Goal: Transaction & Acquisition: Book appointment/travel/reservation

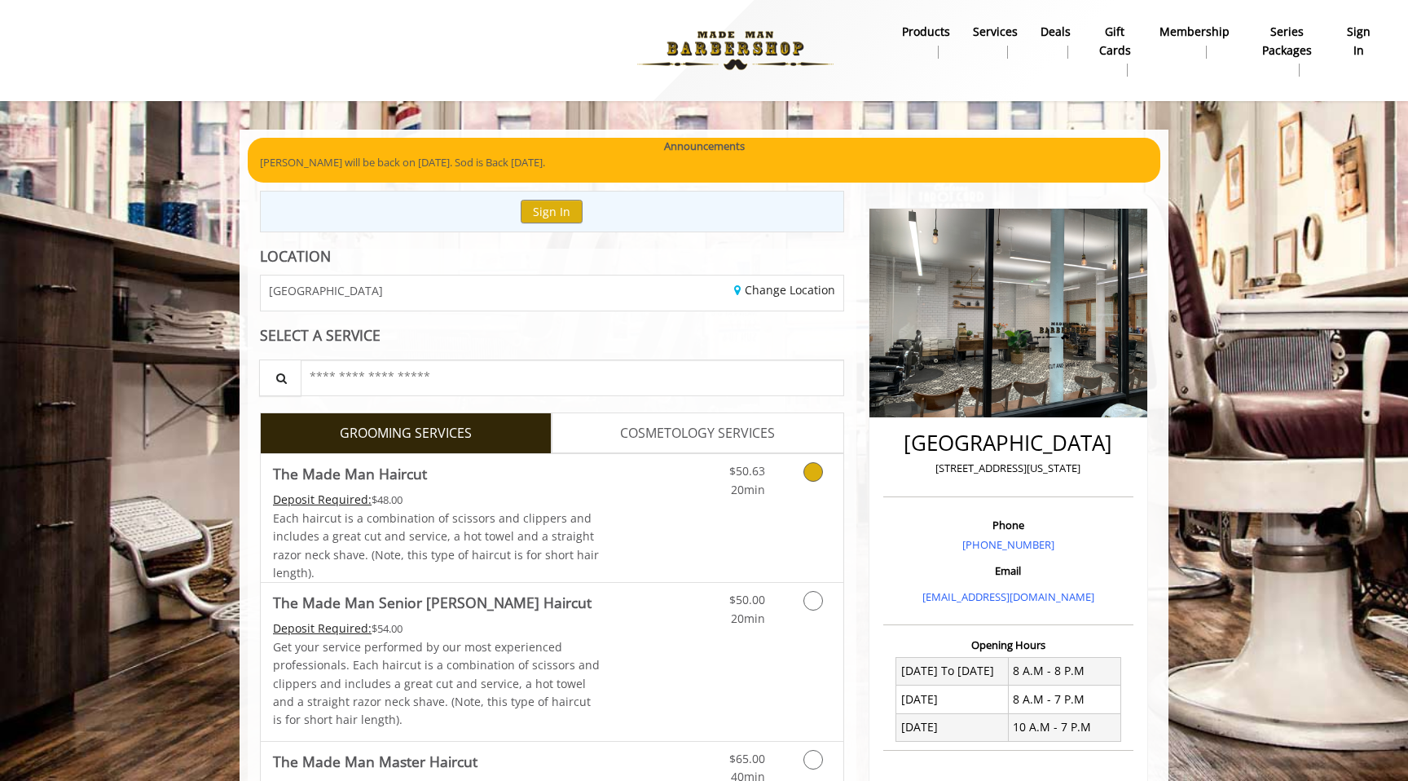
click at [476, 491] on div "Deposit Required: $48.00" at bounding box center [437, 500] width 328 height 18
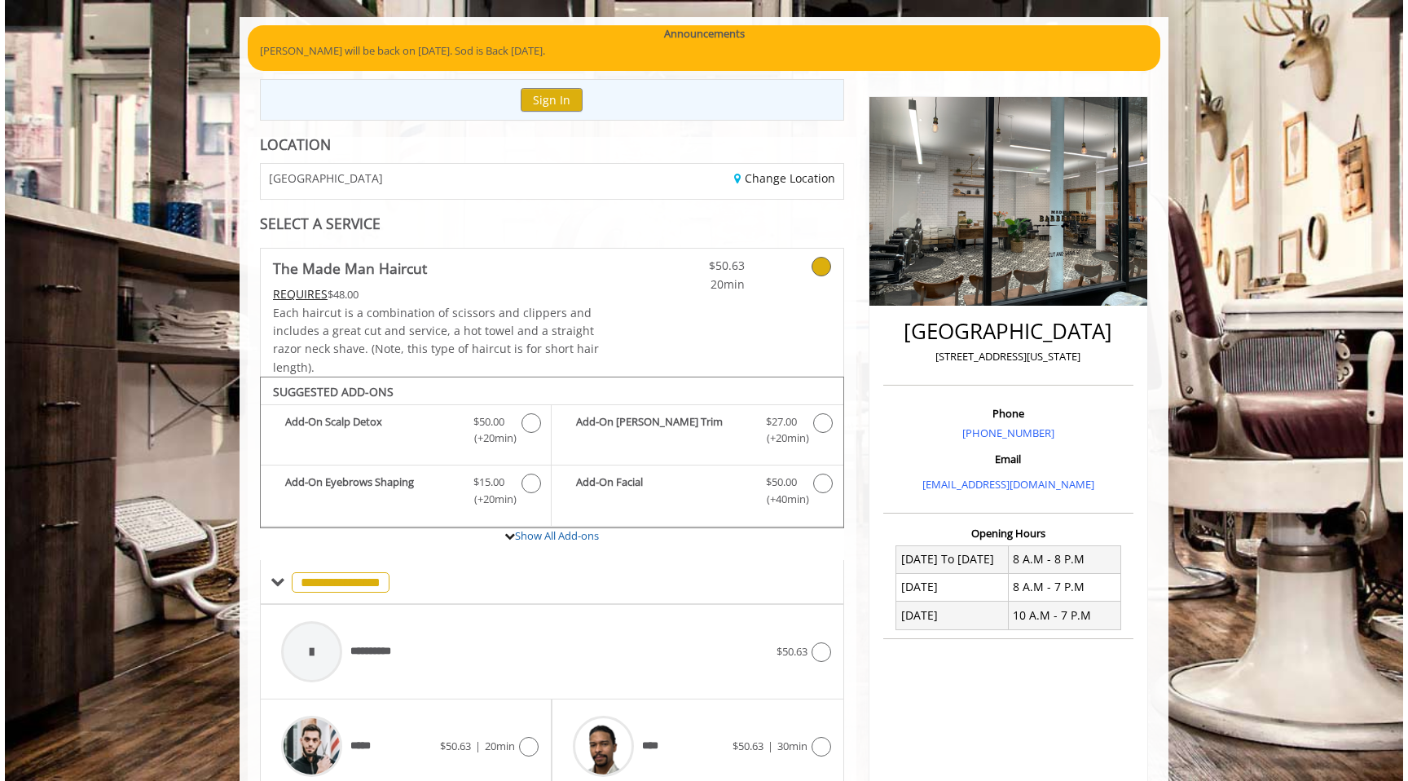
scroll to position [133, 0]
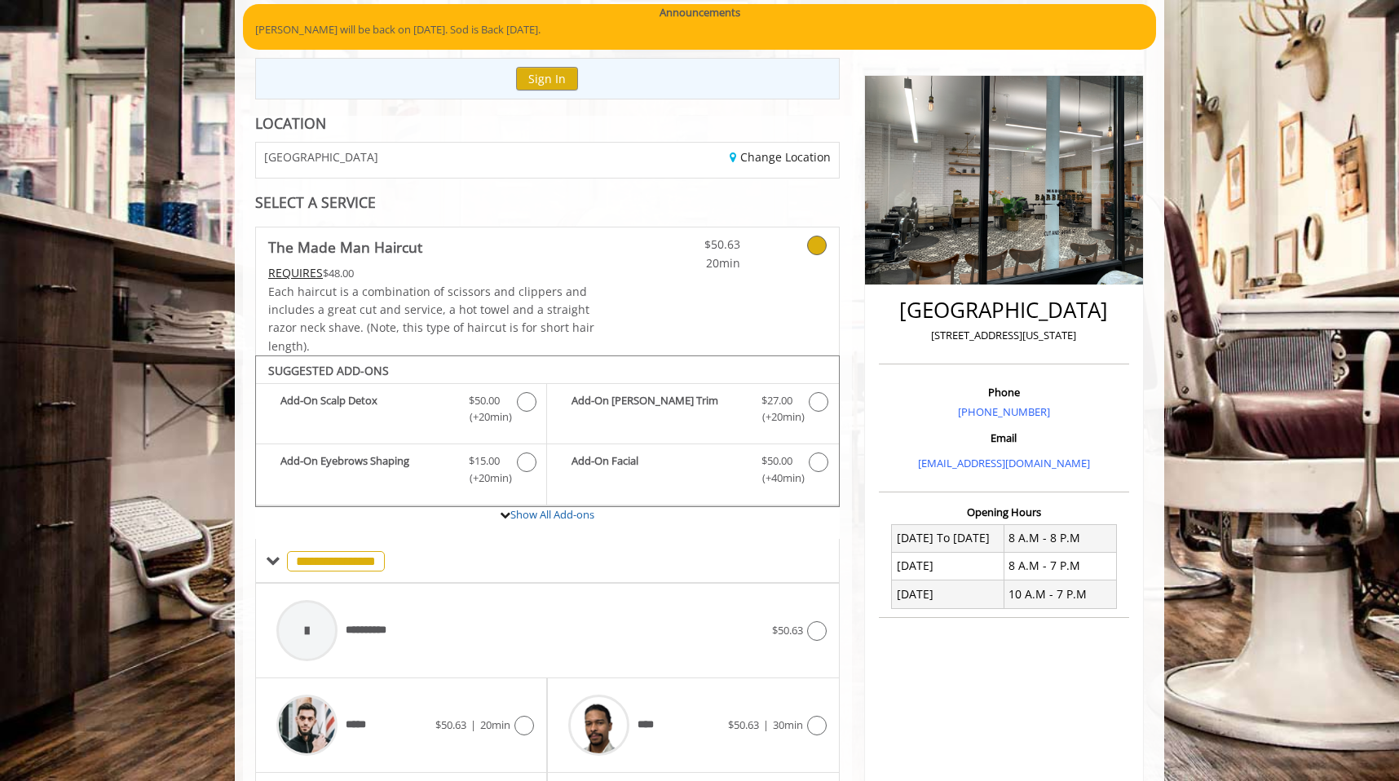
click at [403, 211] on div "**********" at bounding box center [547, 547] width 609 height 862
click at [352, 204] on div "SELECT A SERVICE" at bounding box center [547, 202] width 584 height 15
click at [408, 275] on div "REQUIRES $48.00" at bounding box center [432, 273] width 328 height 18
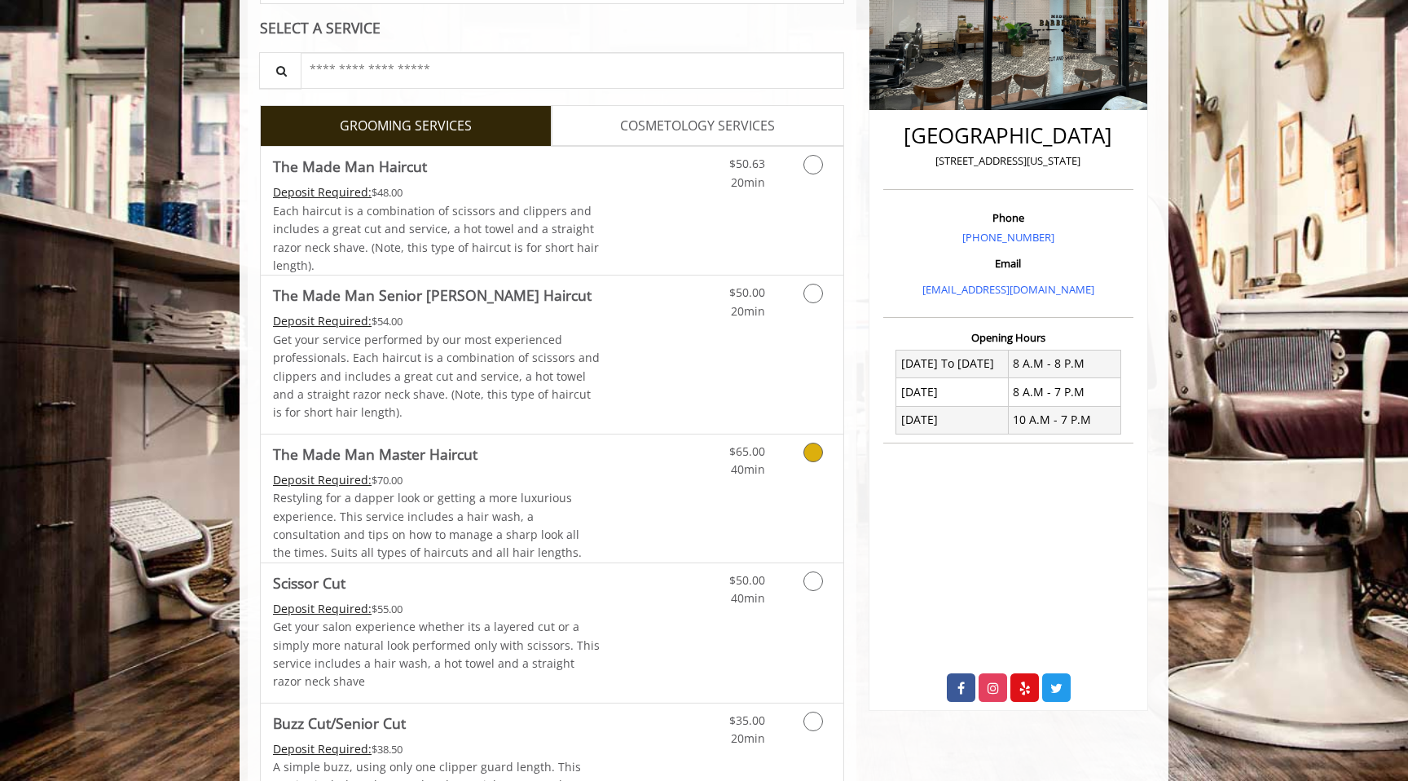
scroll to position [329, 0]
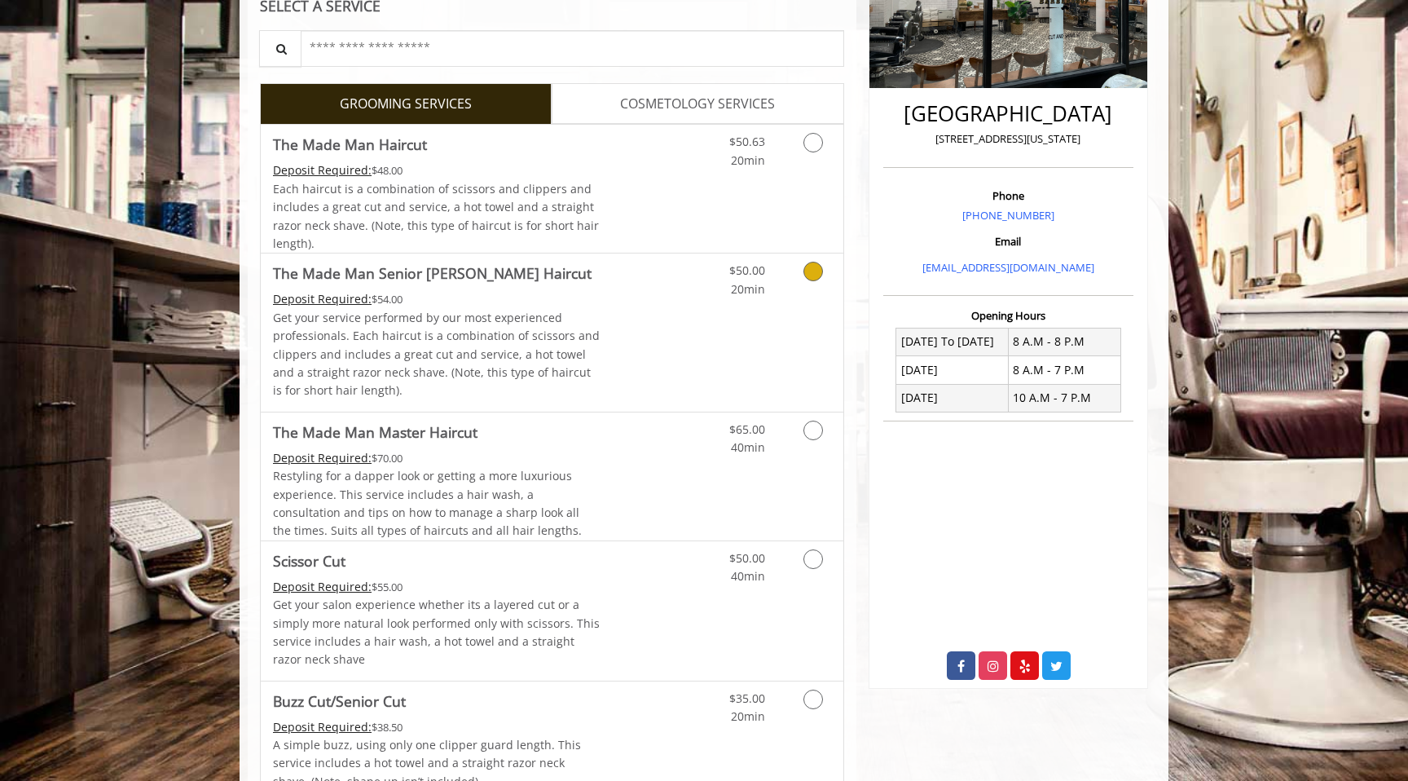
click at [642, 370] on link "Discounted Price" at bounding box center [649, 331] width 97 height 157
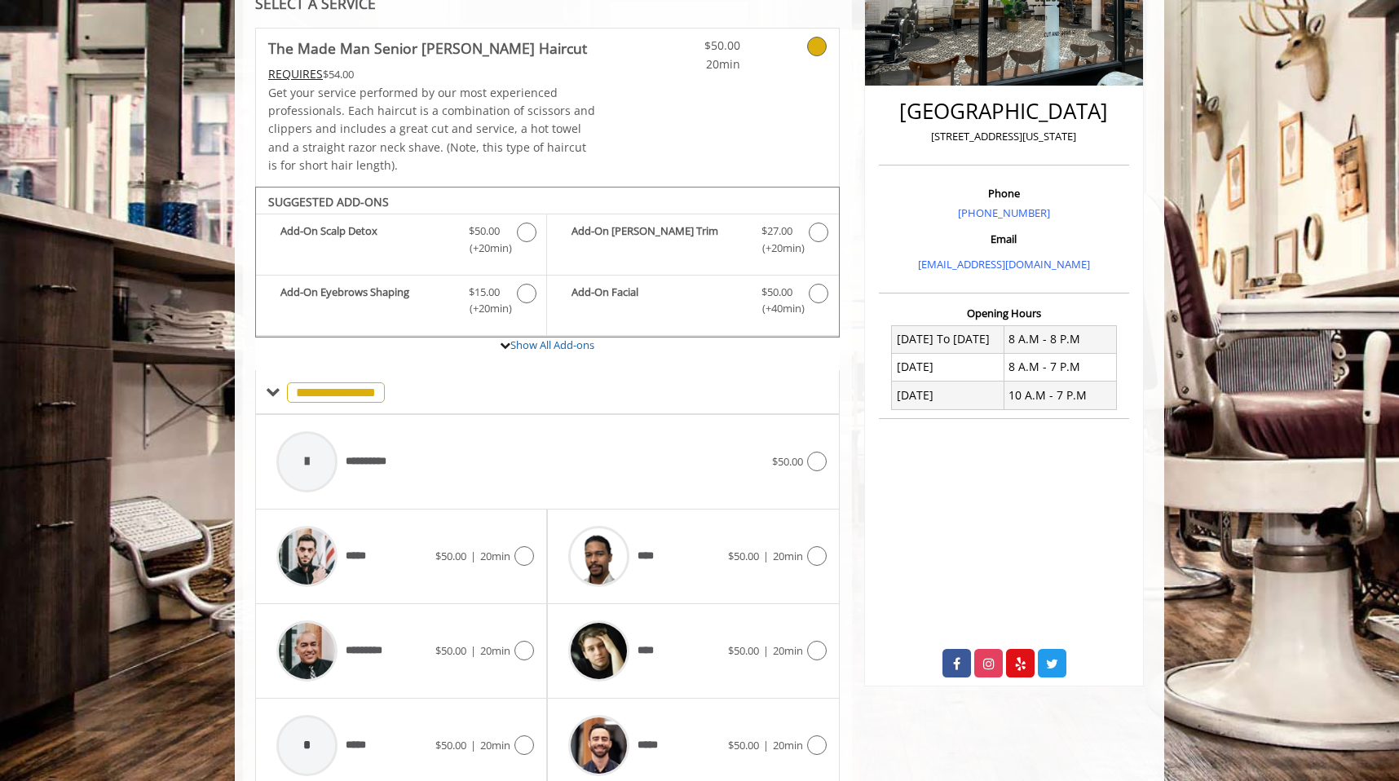
scroll to position [400, 0]
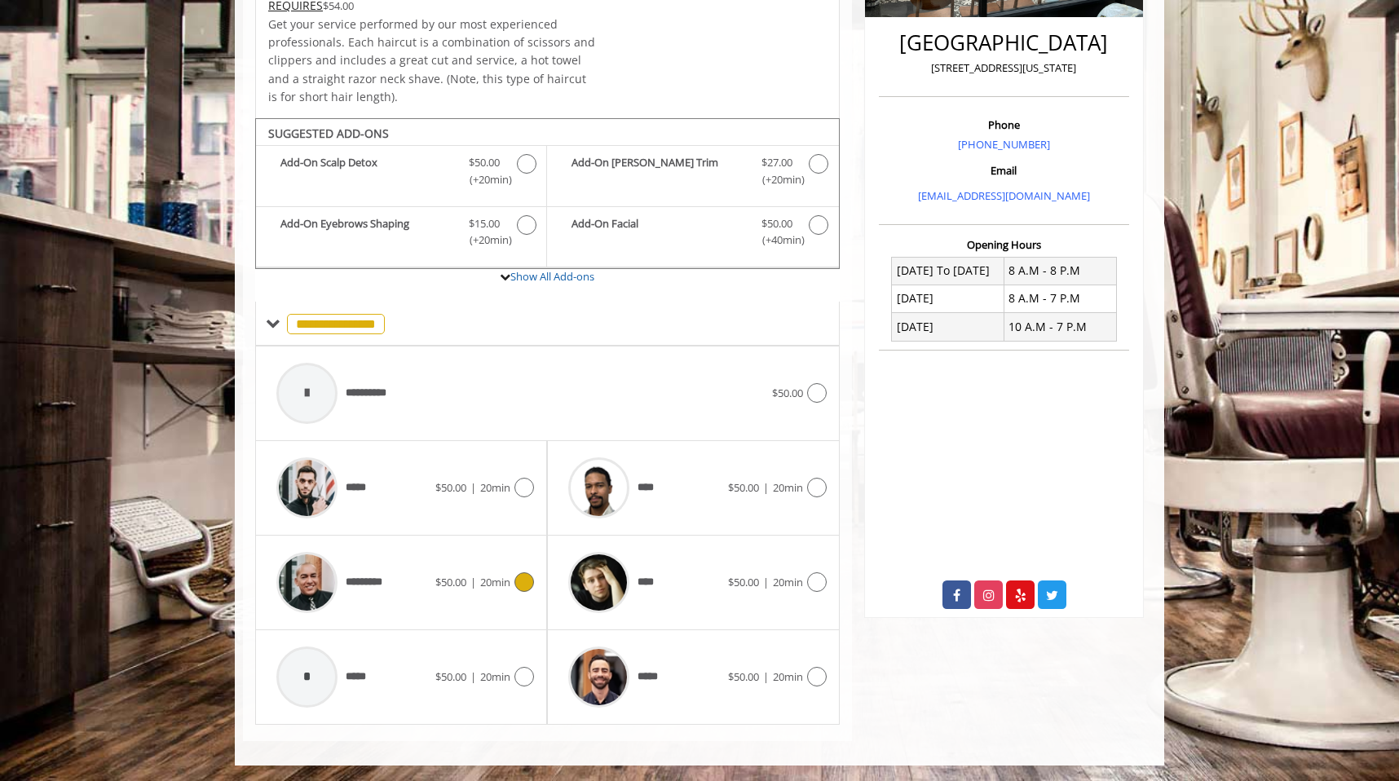
click at [509, 577] on span "20min" at bounding box center [495, 582] width 30 height 15
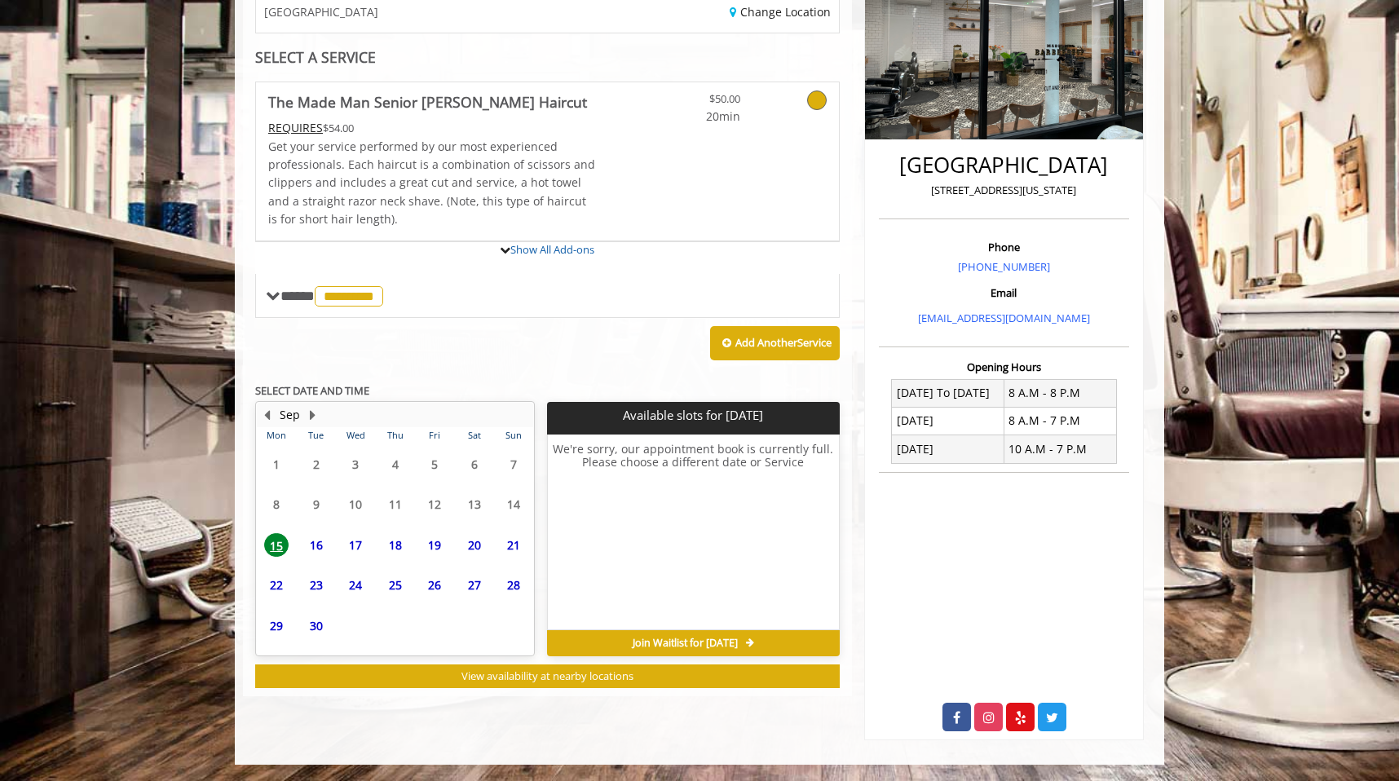
scroll to position [382, 0]
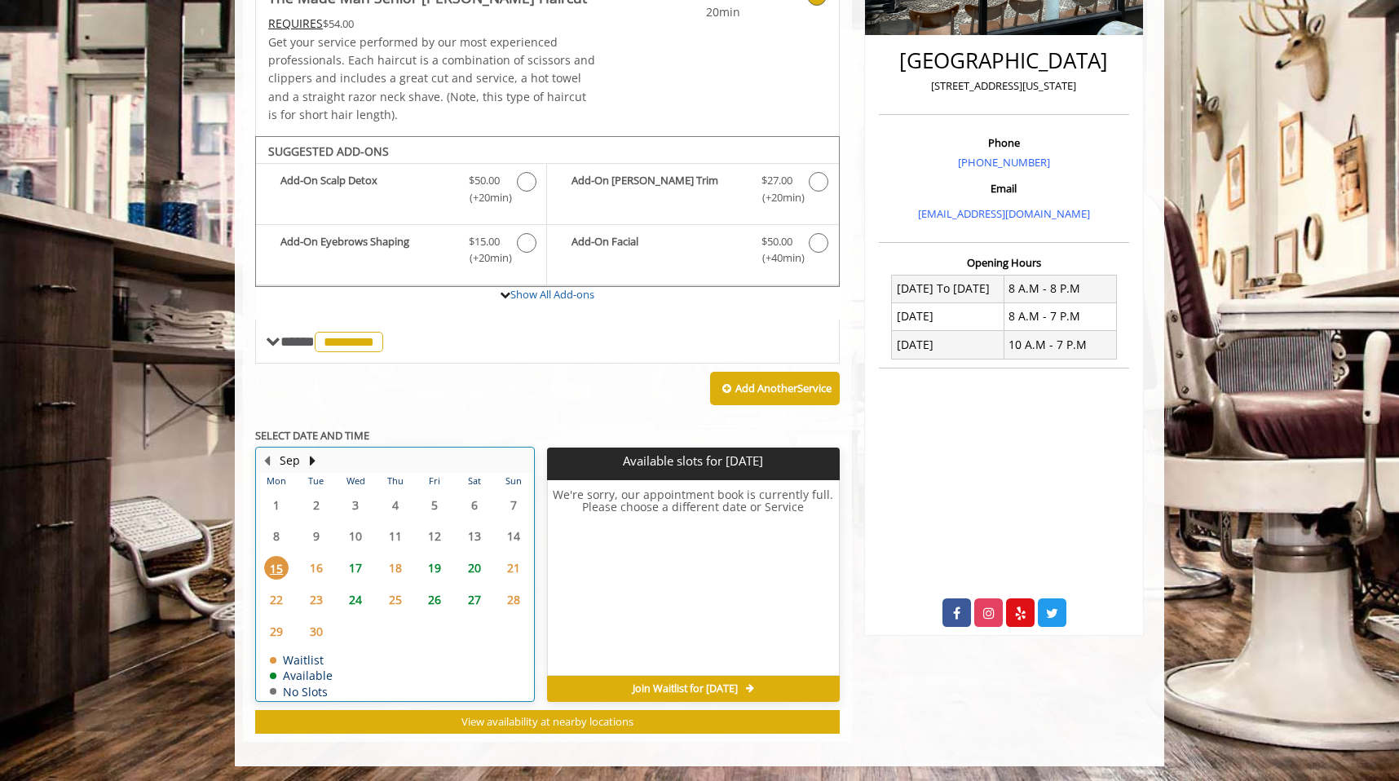
click at [419, 566] on div "19" at bounding box center [434, 568] width 33 height 24
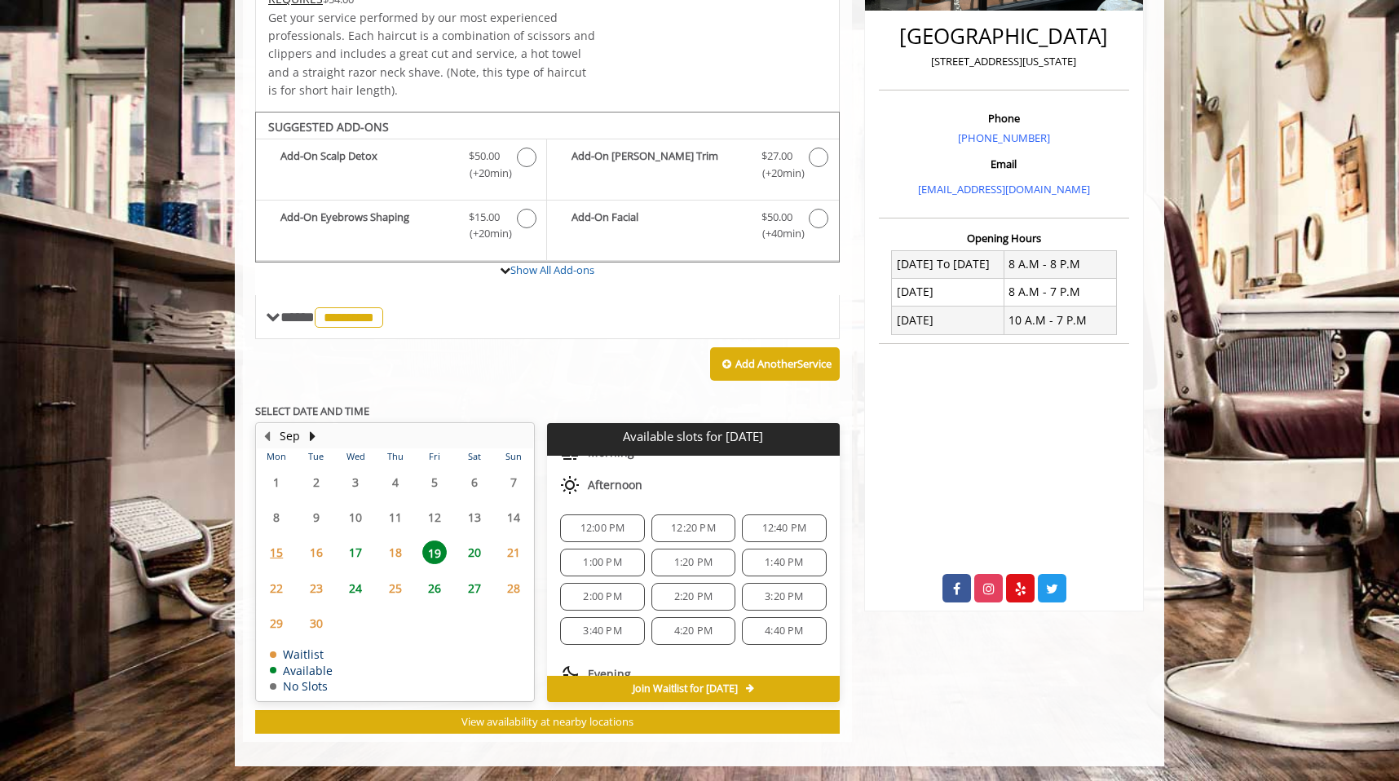
scroll to position [181, 0]
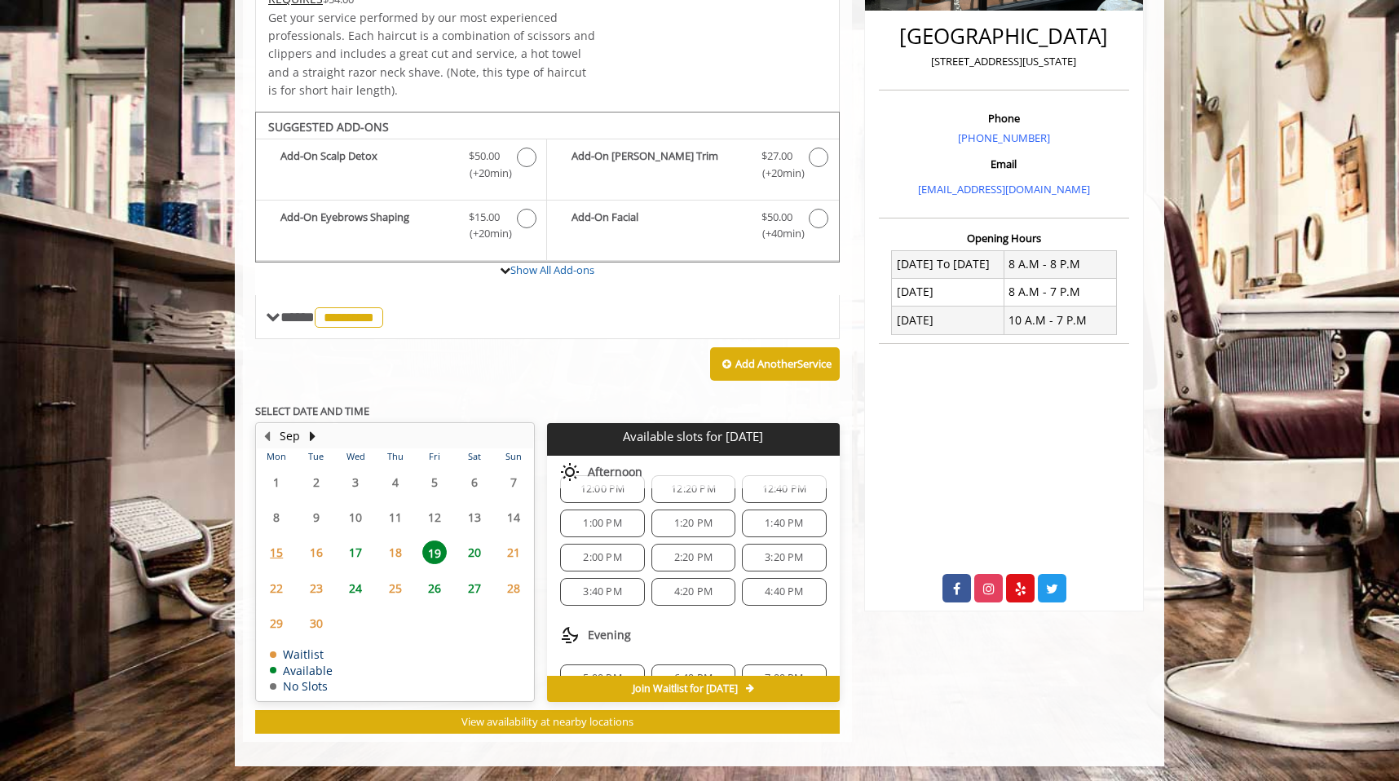
click at [356, 553] on span "17" at bounding box center [355, 552] width 24 height 24
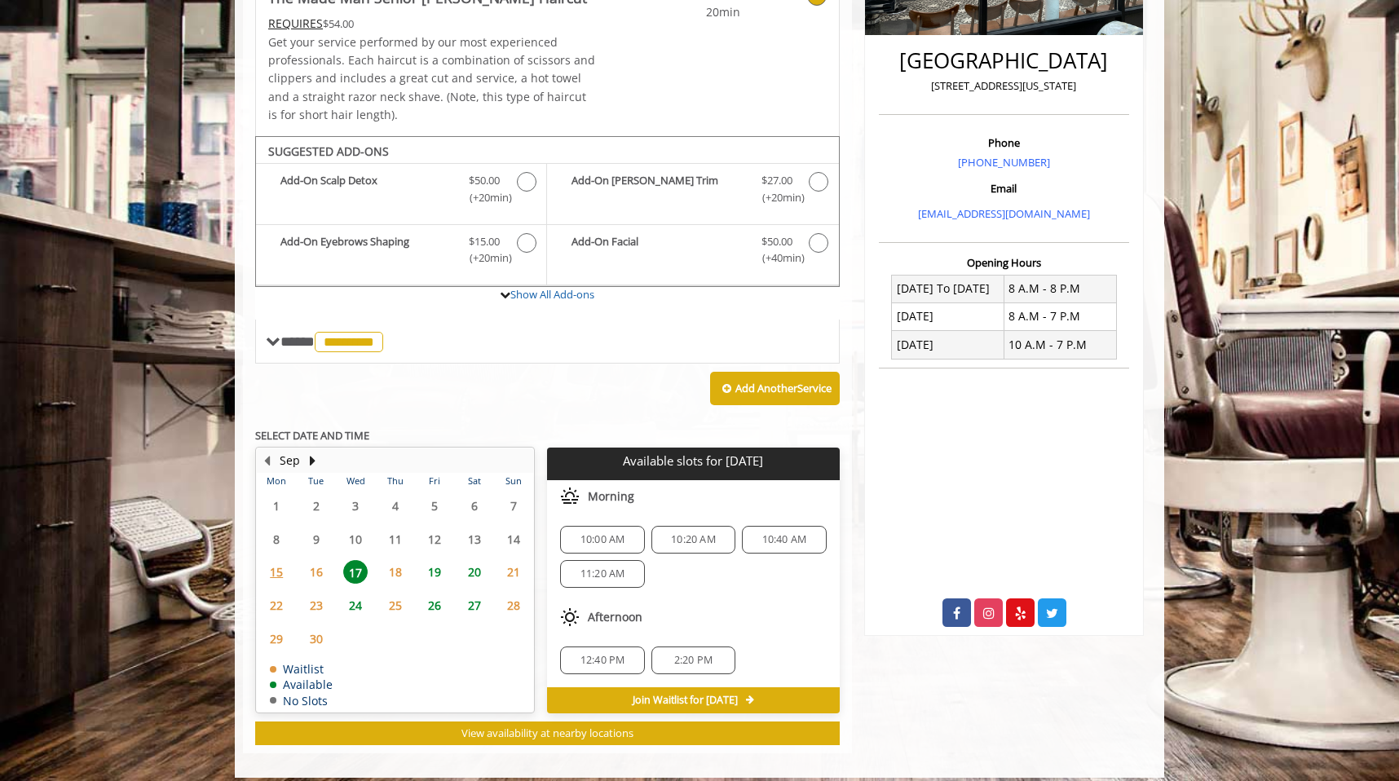
scroll to position [394, 0]
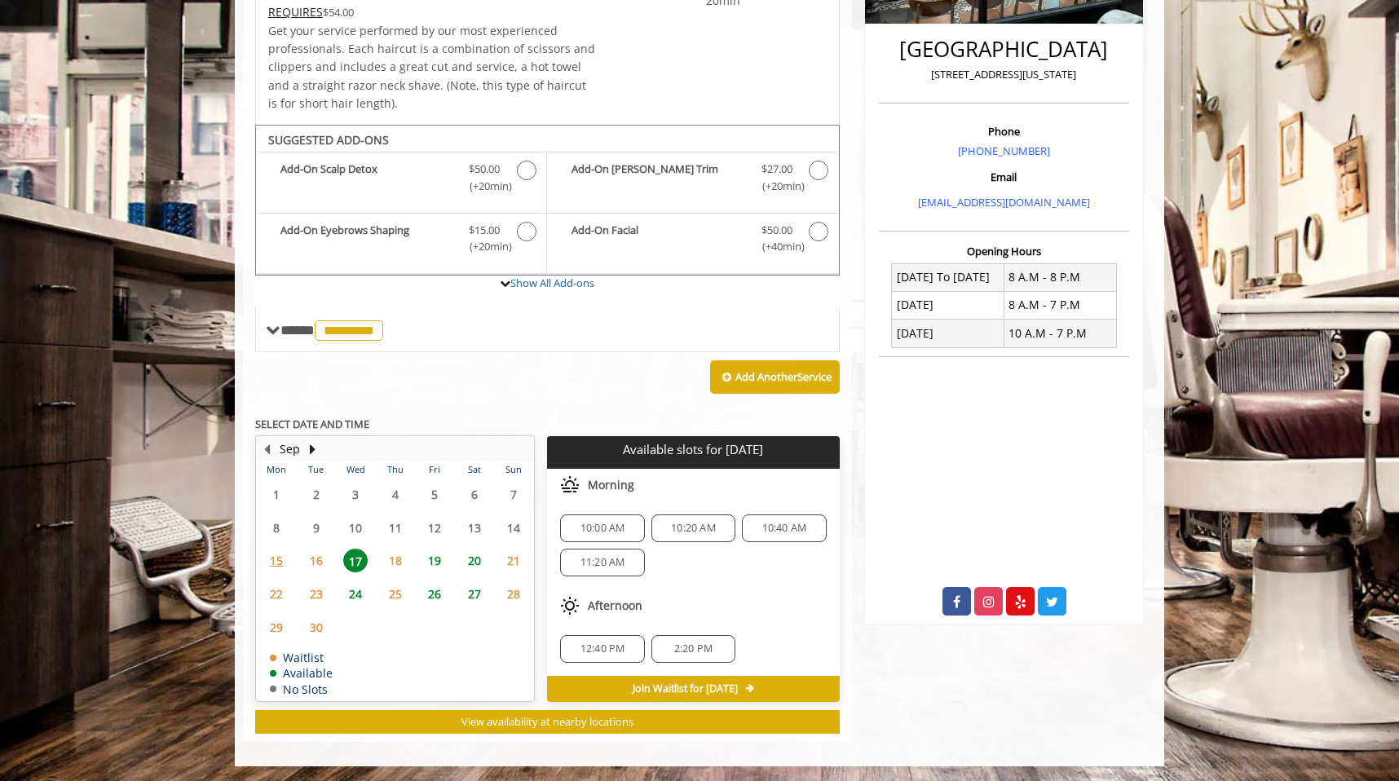
click at [431, 560] on span "19" at bounding box center [434, 561] width 24 height 24
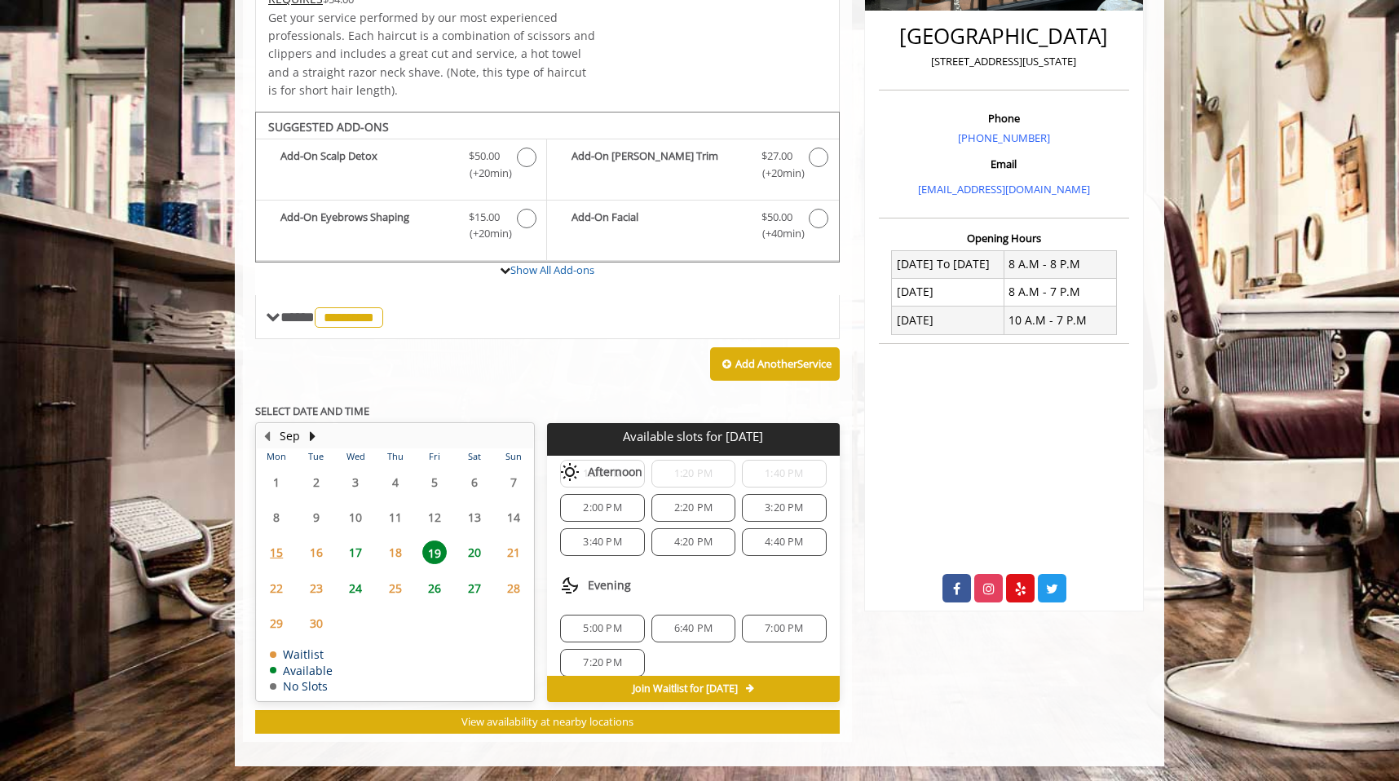
scroll to position [227, 0]
click at [694, 552] on div "4:20 PM" at bounding box center [693, 545] width 84 height 28
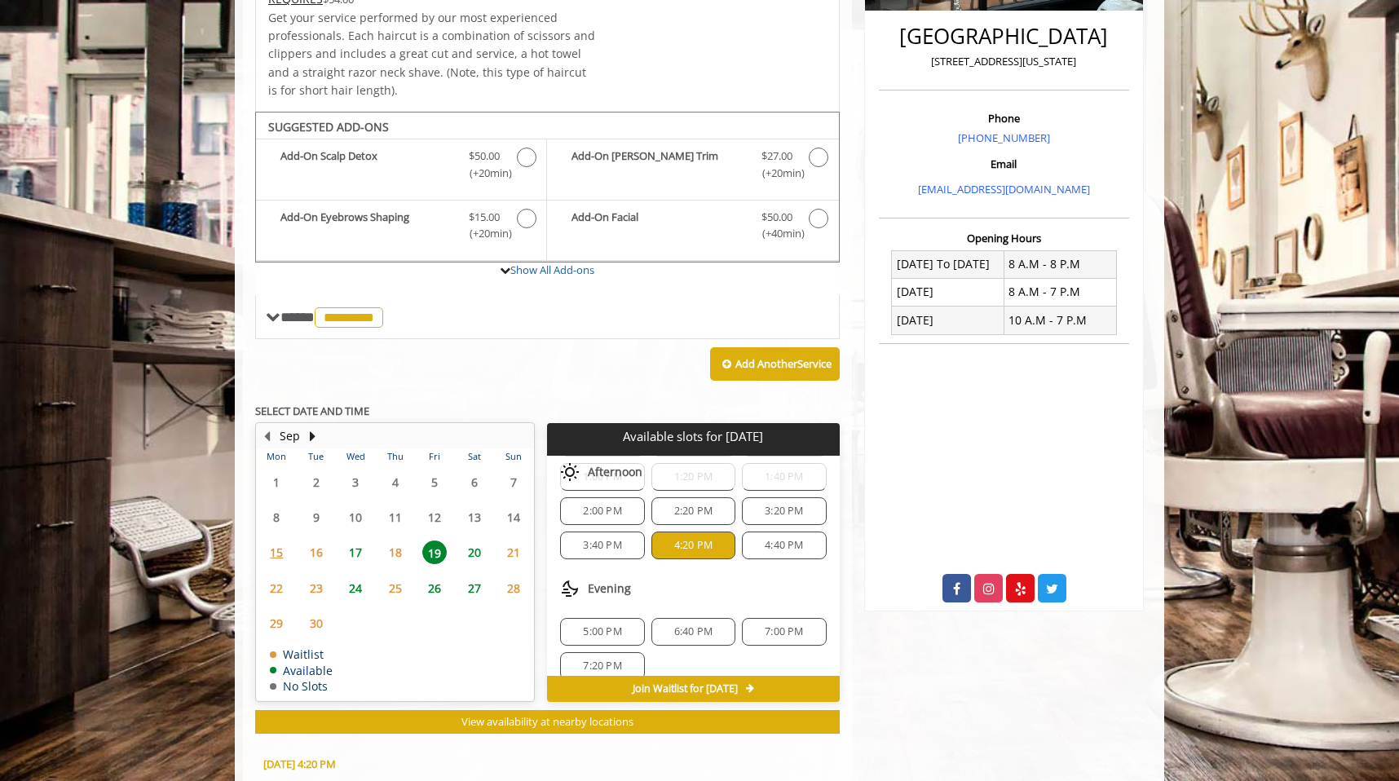
scroll to position [702, 0]
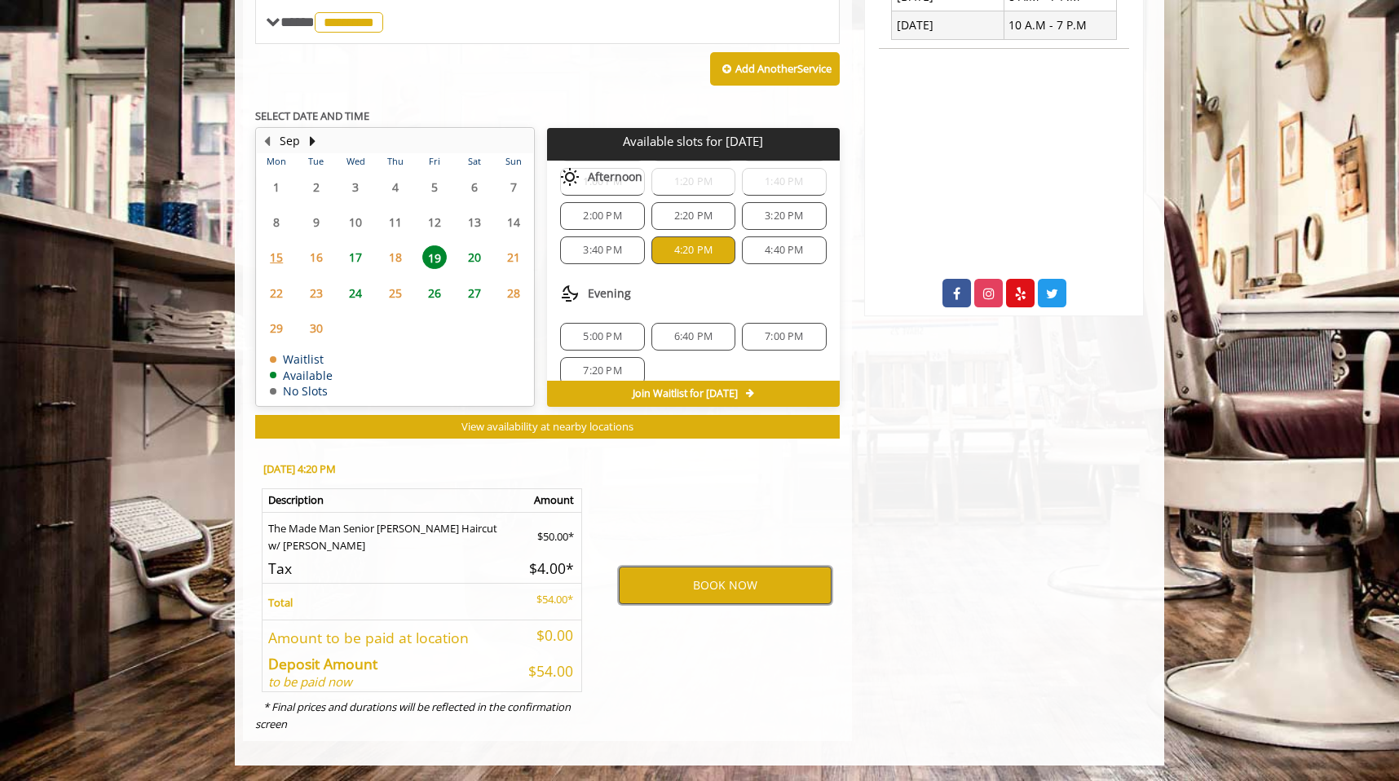
click at [707, 593] on button "BOOK NOW" at bounding box center [725, 584] width 213 height 37
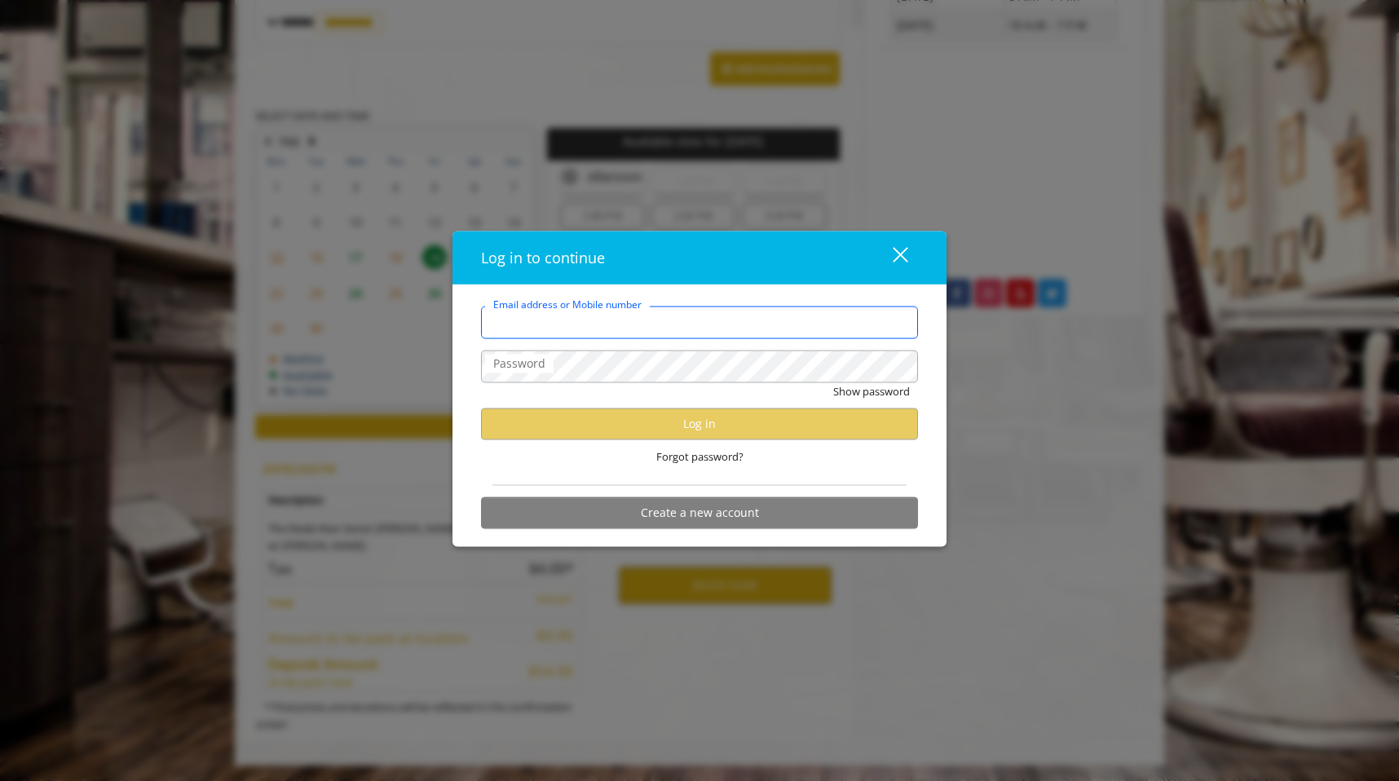
type input "**********"
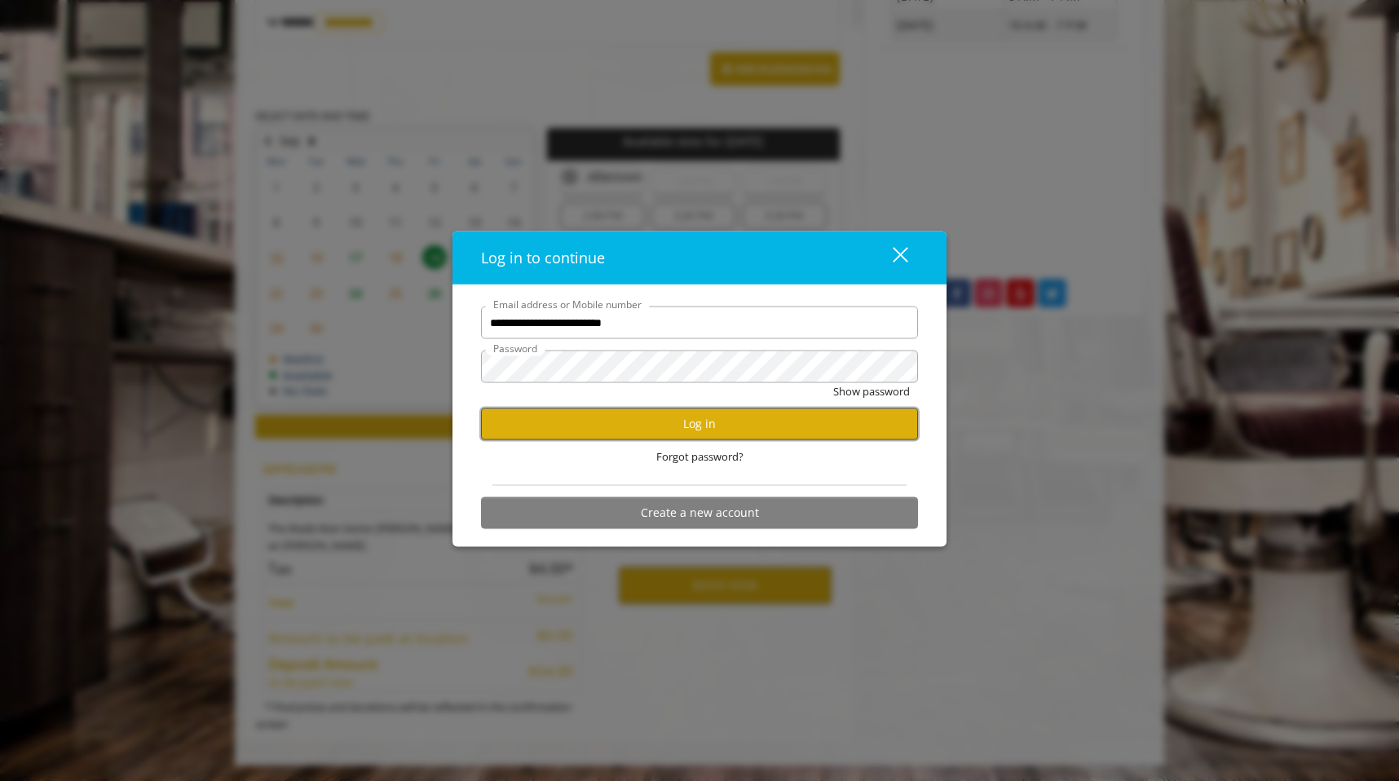
click at [580, 423] on button "Log in" at bounding box center [699, 424] width 437 height 32
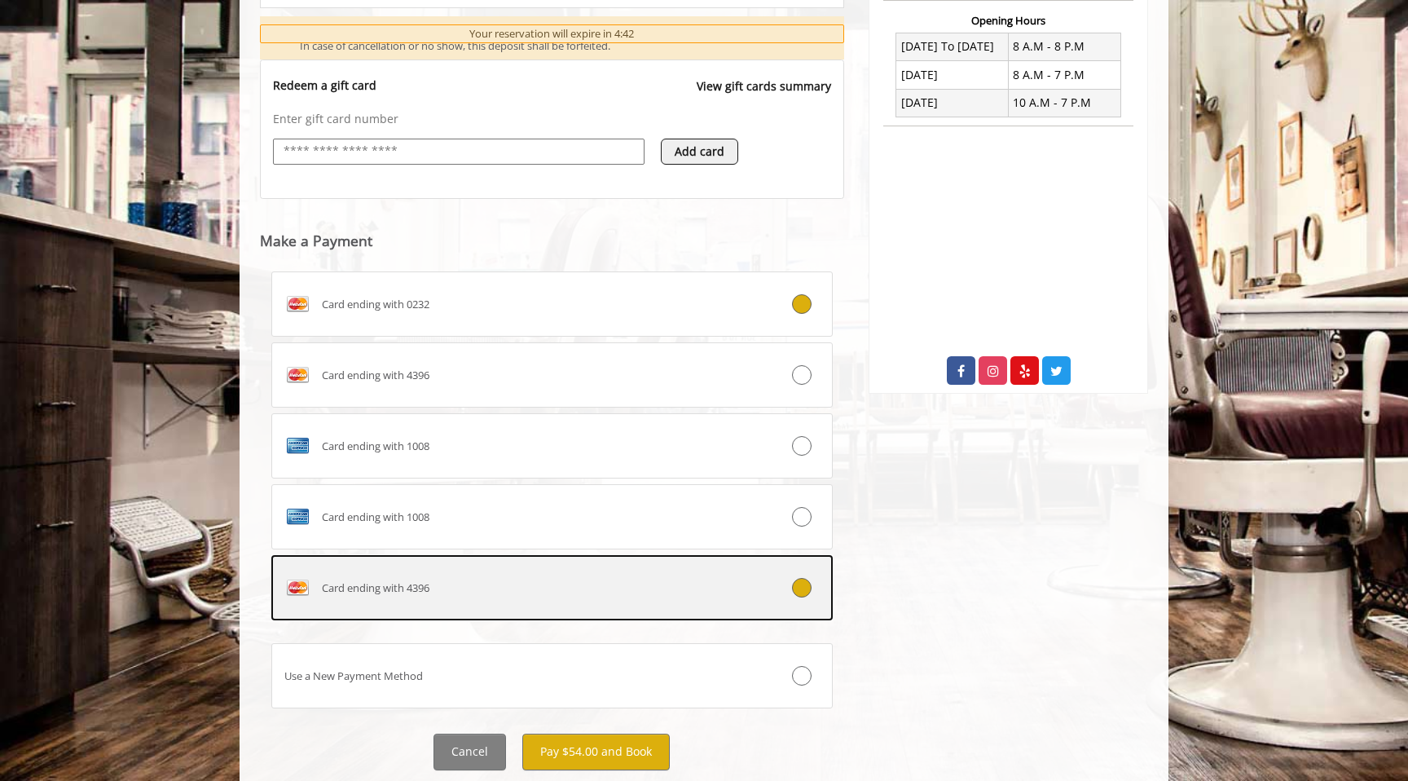
scroll to position [671, 0]
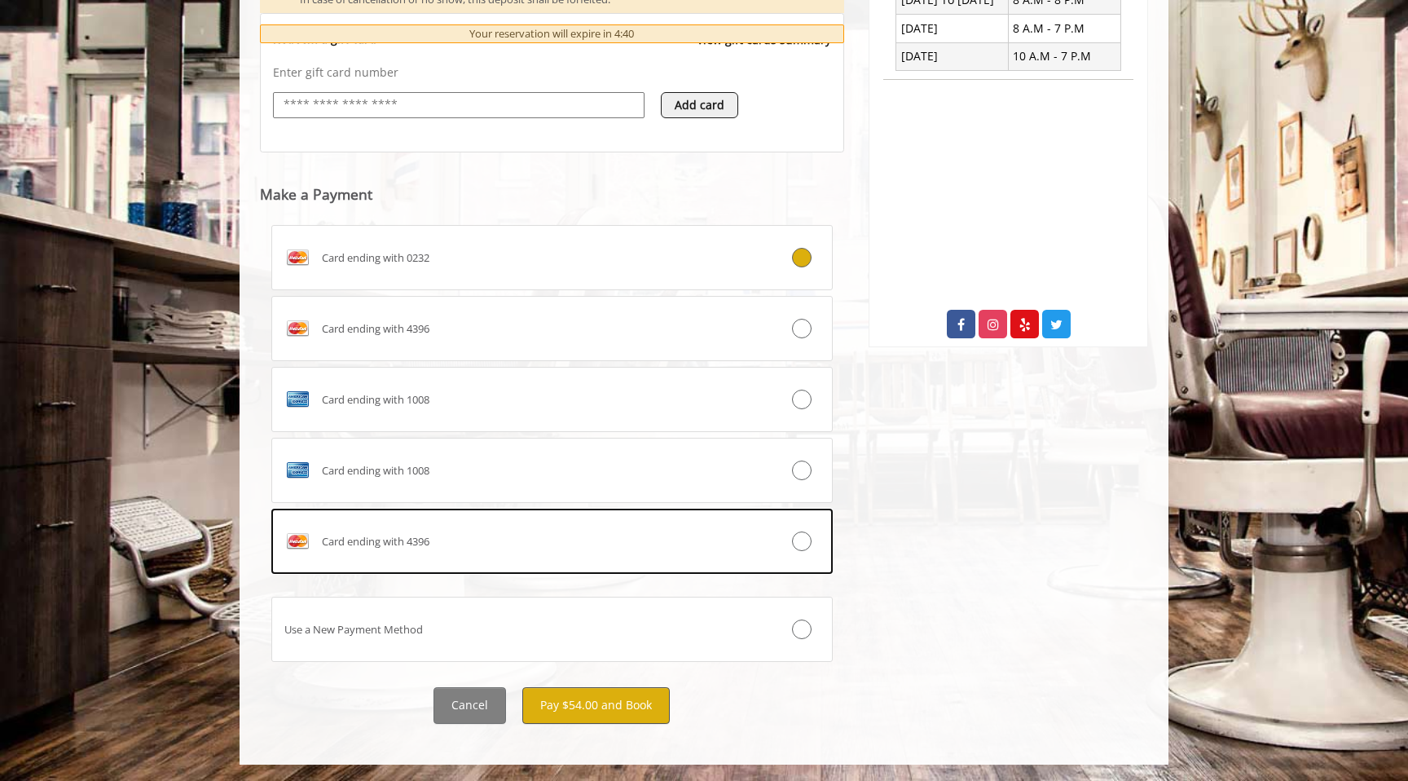
click at [609, 699] on button "Pay $54.00 and Book" at bounding box center [596, 705] width 148 height 37
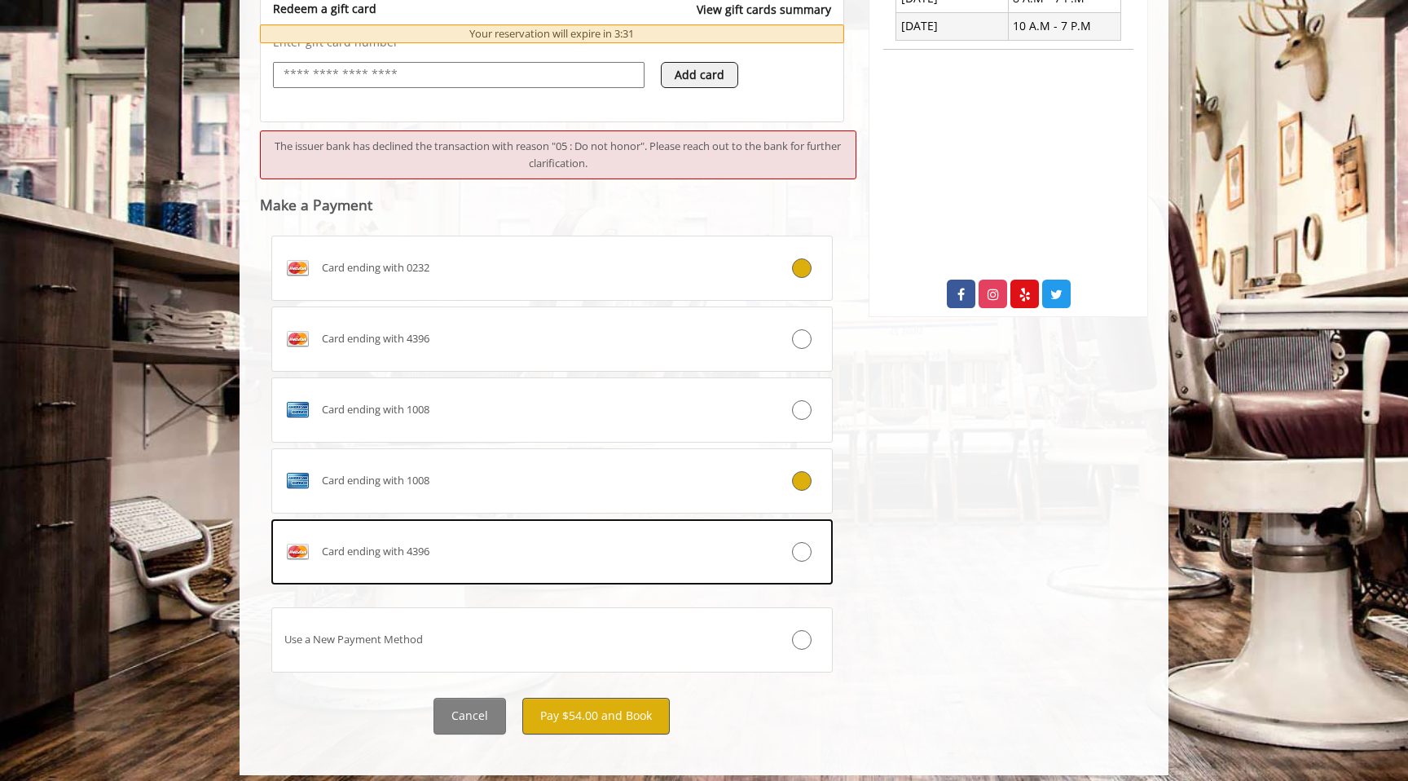
scroll to position [711, 0]
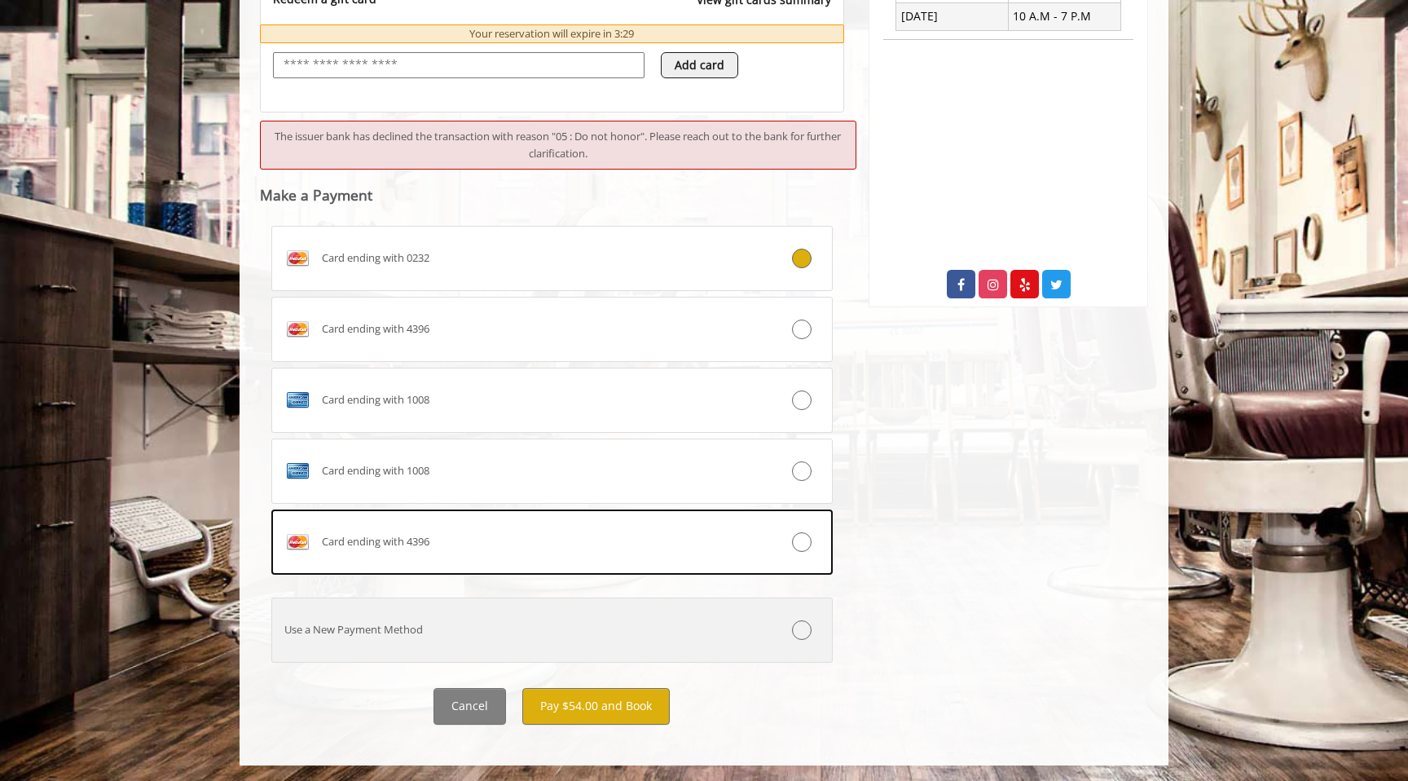
click at [785, 628] on div at bounding box center [784, 630] width 93 height 20
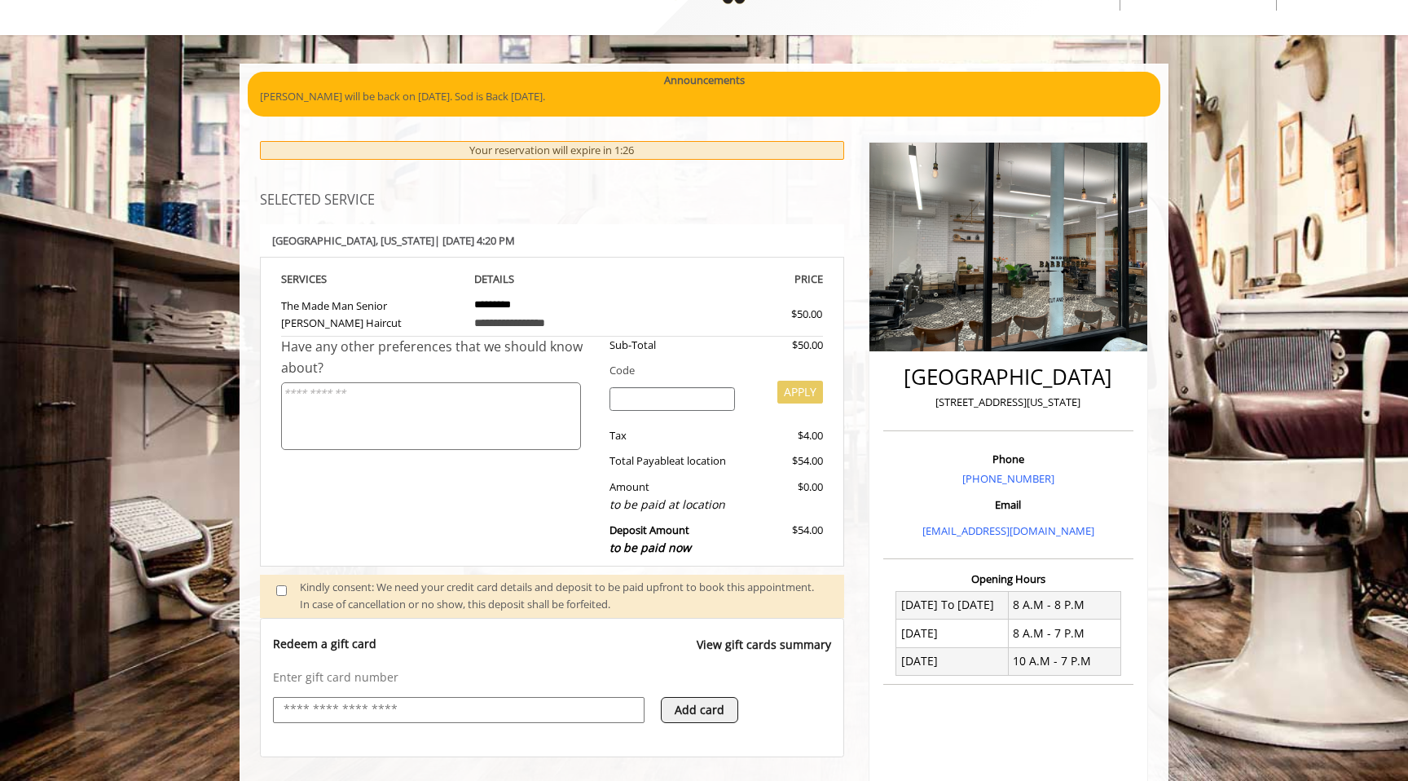
scroll to position [0, 0]
